Goal: Task Accomplishment & Management: Manage account settings

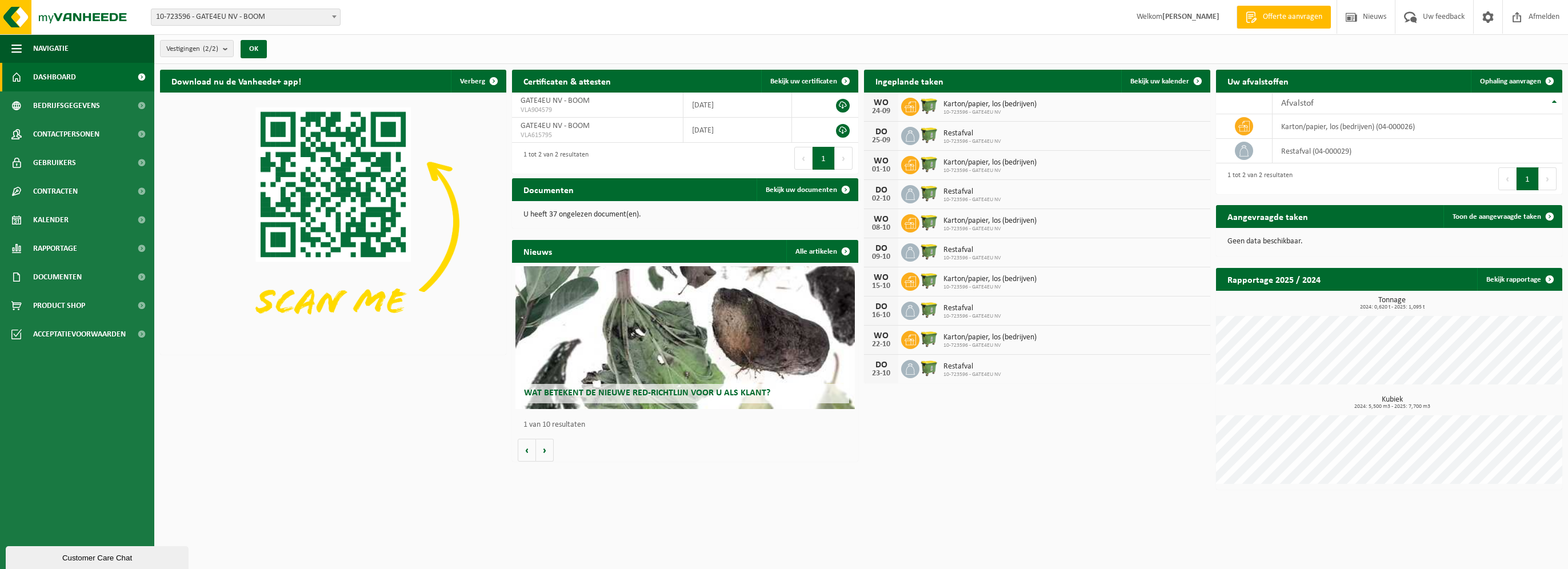
click at [953, 100] on span "Karton/papier, los (bedrijven)" at bounding box center [990, 104] width 93 height 9
click at [48, 218] on span "Kalender" at bounding box center [51, 220] width 35 height 29
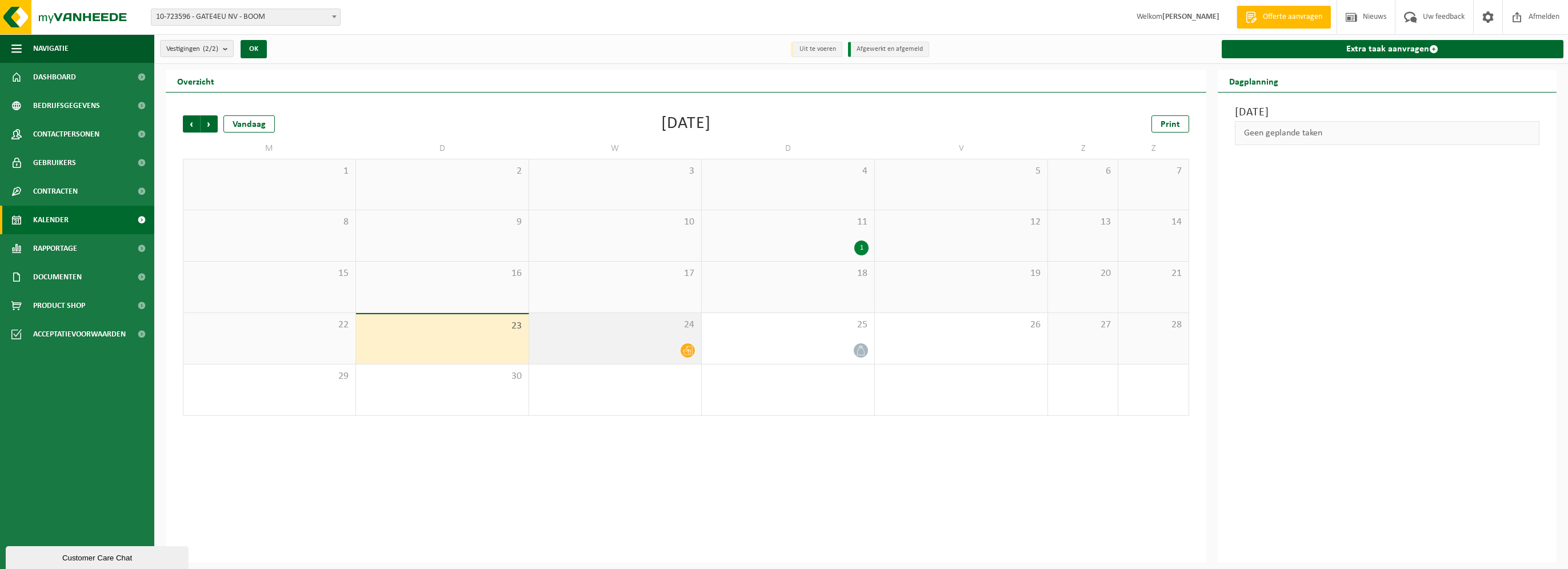
click at [688, 347] on icon at bounding box center [688, 351] width 10 height 10
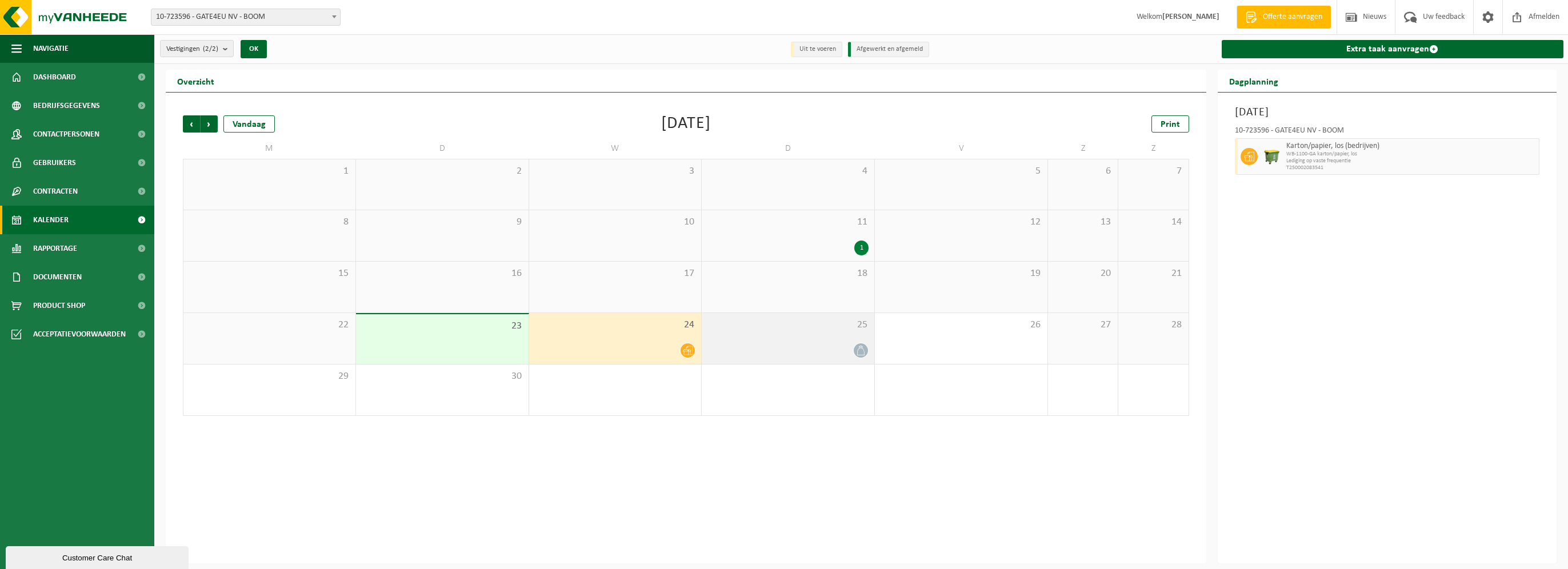
click at [861, 354] on icon at bounding box center [861, 351] width 10 height 10
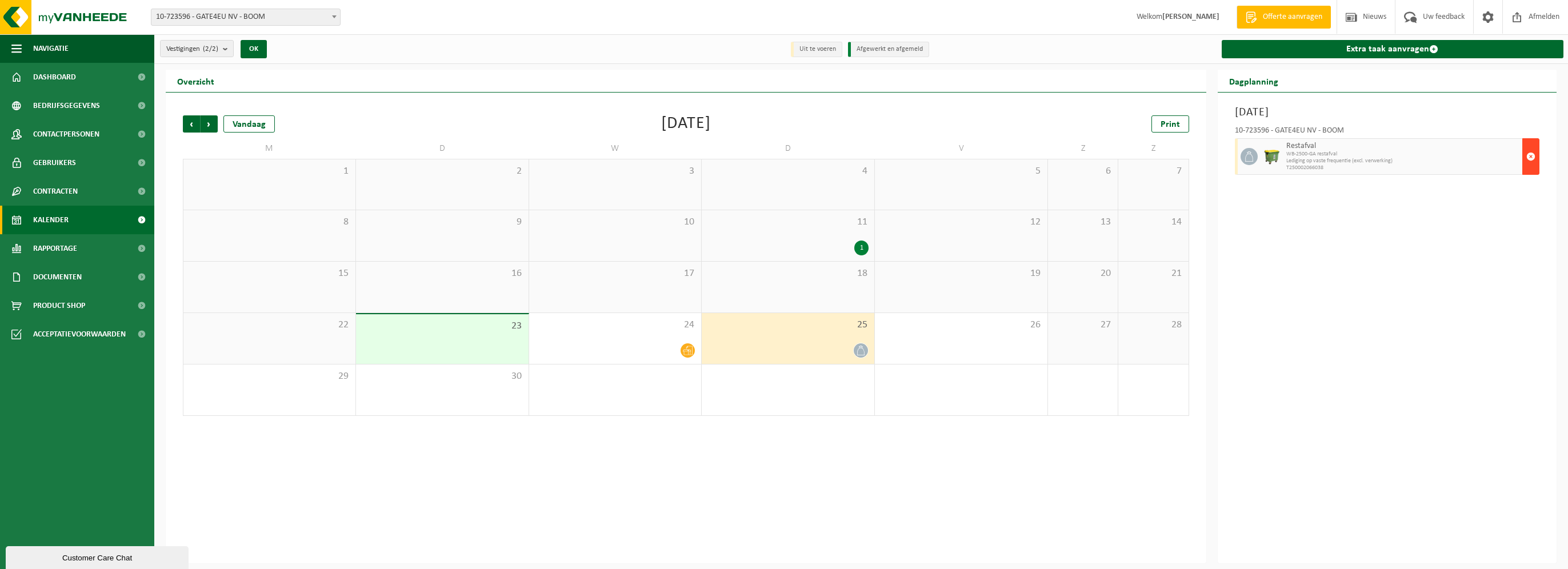
click at [1531, 158] on span "button" at bounding box center [1530, 156] width 9 height 23
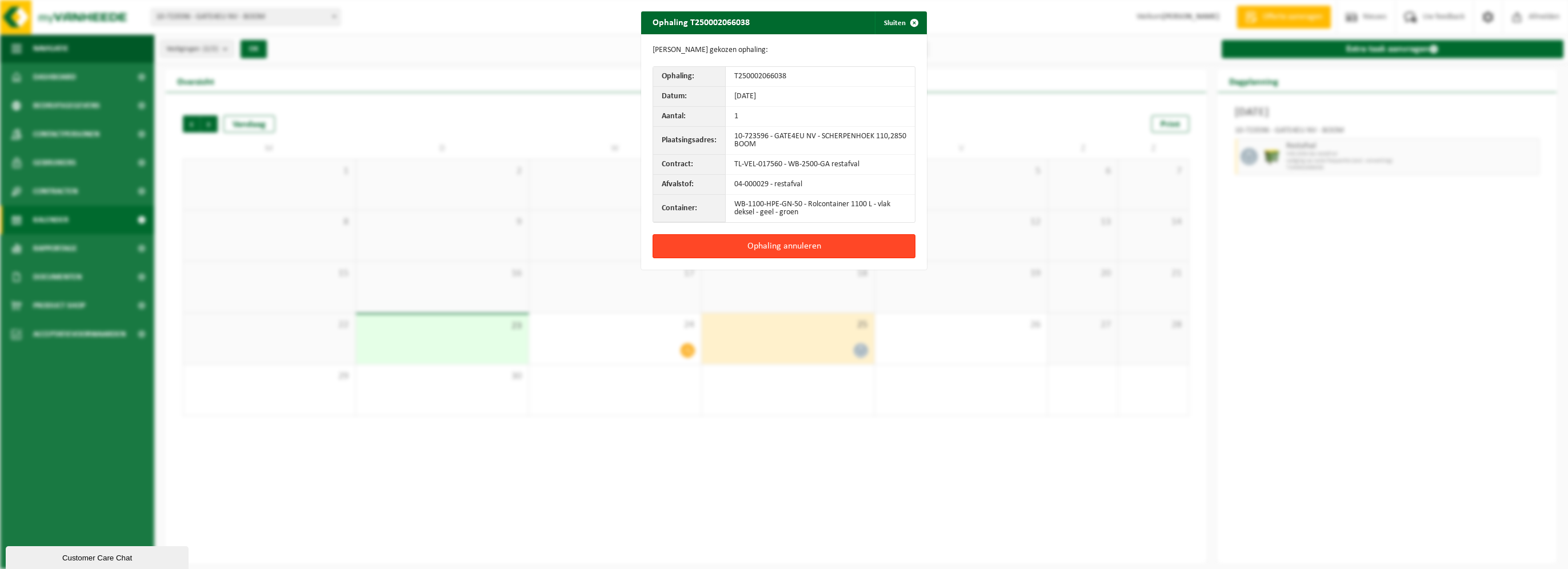
click at [843, 253] on button "Ophaling annuleren" at bounding box center [784, 246] width 263 height 24
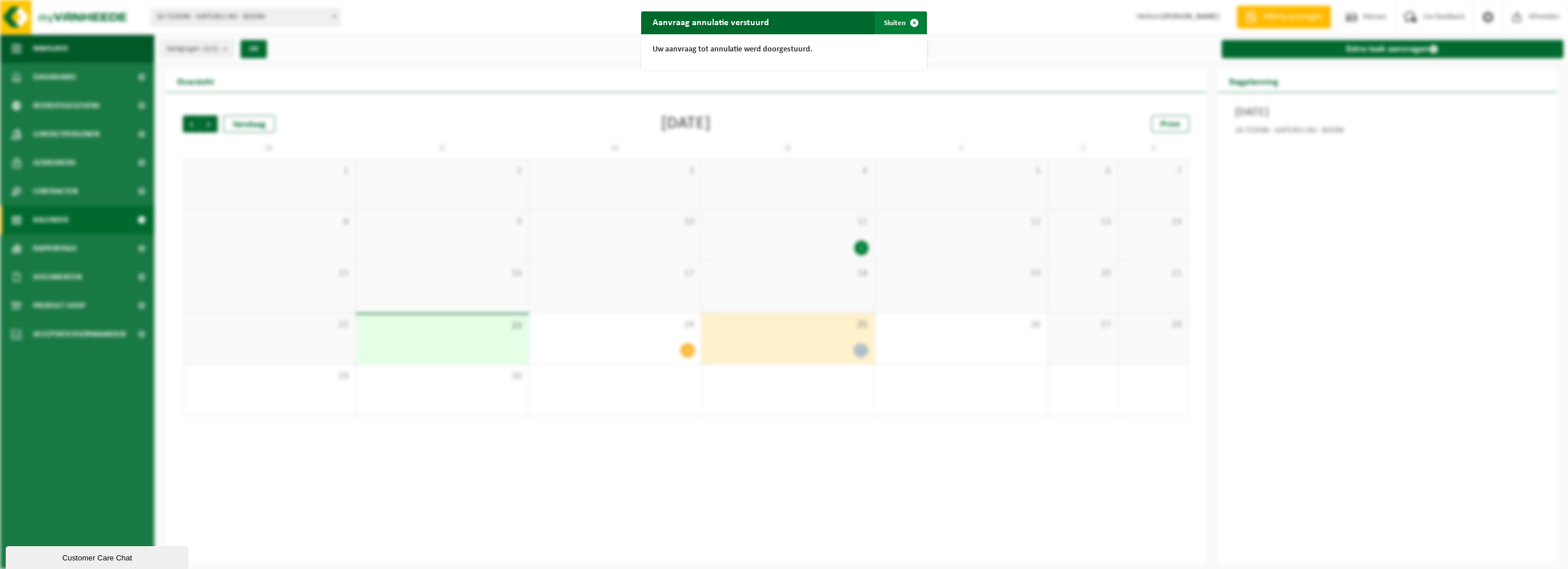
click at [889, 23] on button "Sluiten" at bounding box center [900, 23] width 51 height 23
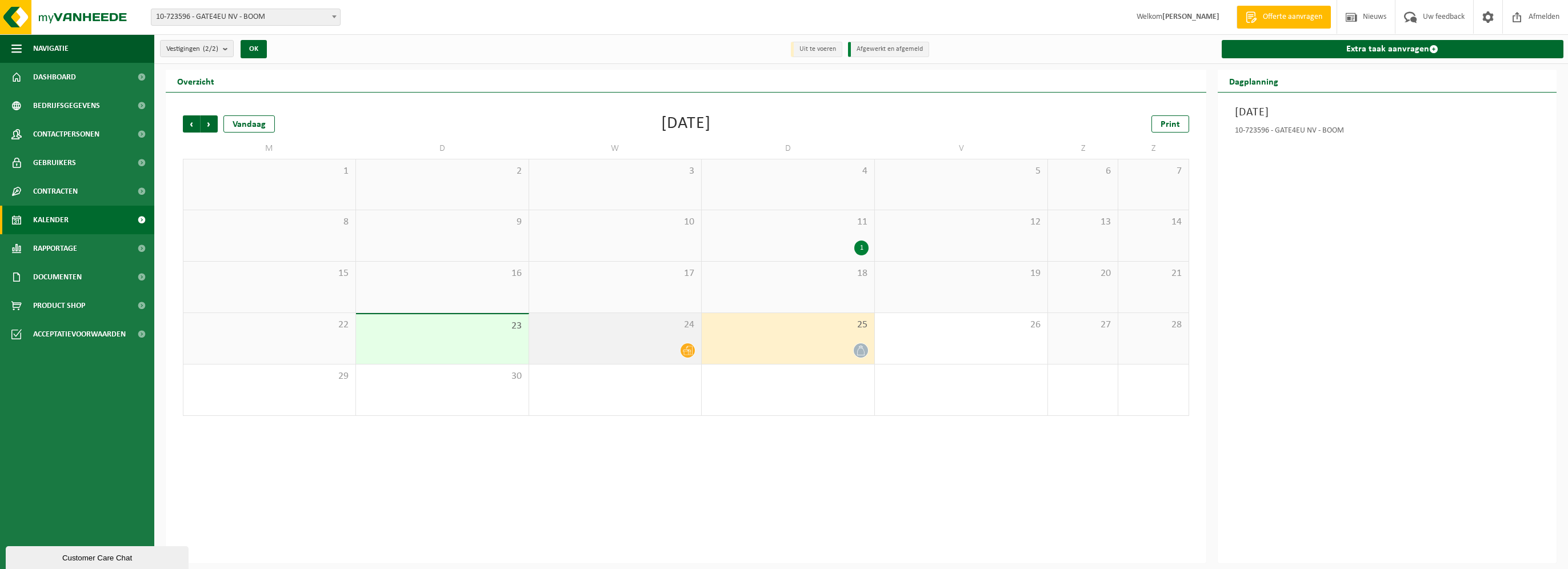
click at [647, 343] on div at bounding box center [615, 350] width 161 height 15
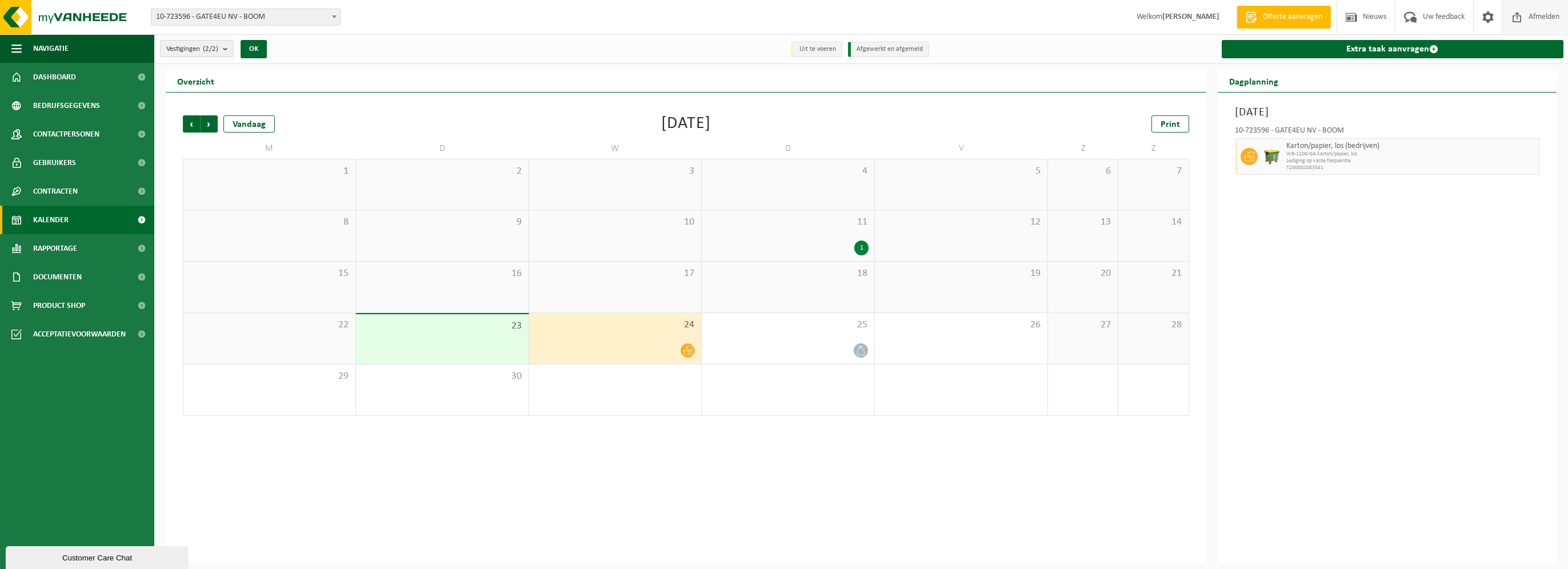
click at [1533, 12] on span "Afmelden" at bounding box center [1544, 16] width 37 height 33
